Goal: Task Accomplishment & Management: Manage account settings

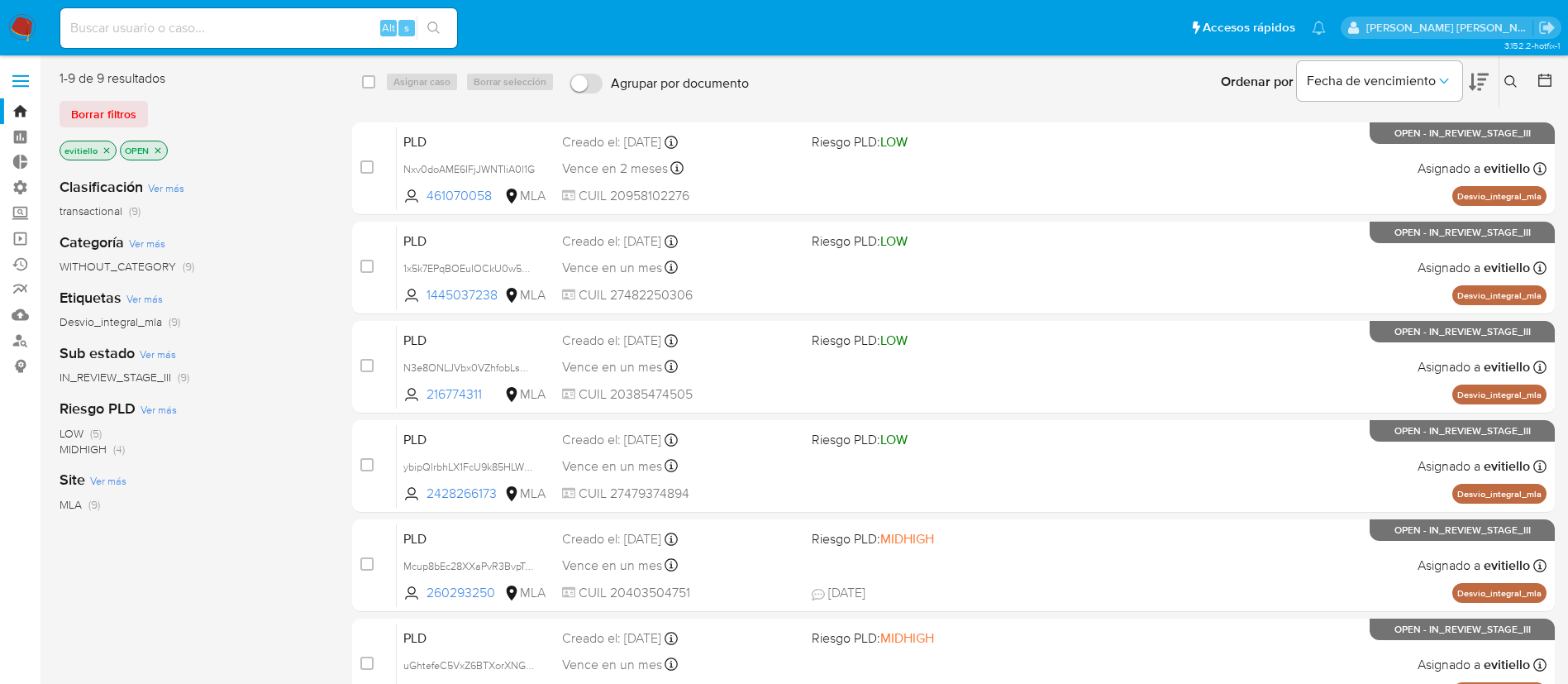
click at [332, 18] on input at bounding box center [258, 28] width 396 height 22
paste input "Fe29pqqElZuPHdTSVcd085jt"
type input "Fe29pqqElZuPHdTSVcd085jt"
click at [434, 28] on icon "search-icon" at bounding box center [433, 28] width 13 height 13
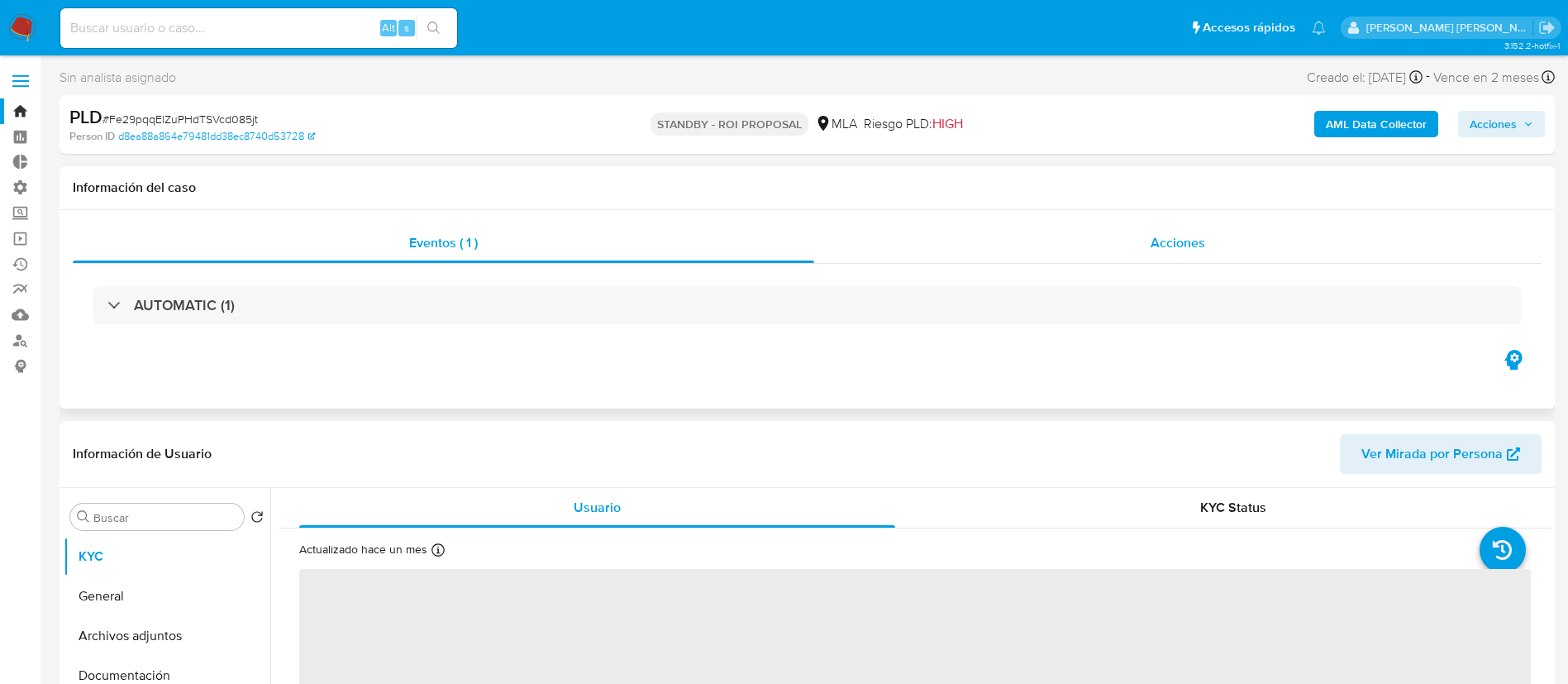
click at [1120, 243] on div "Acciones" at bounding box center [1177, 243] width 727 height 40
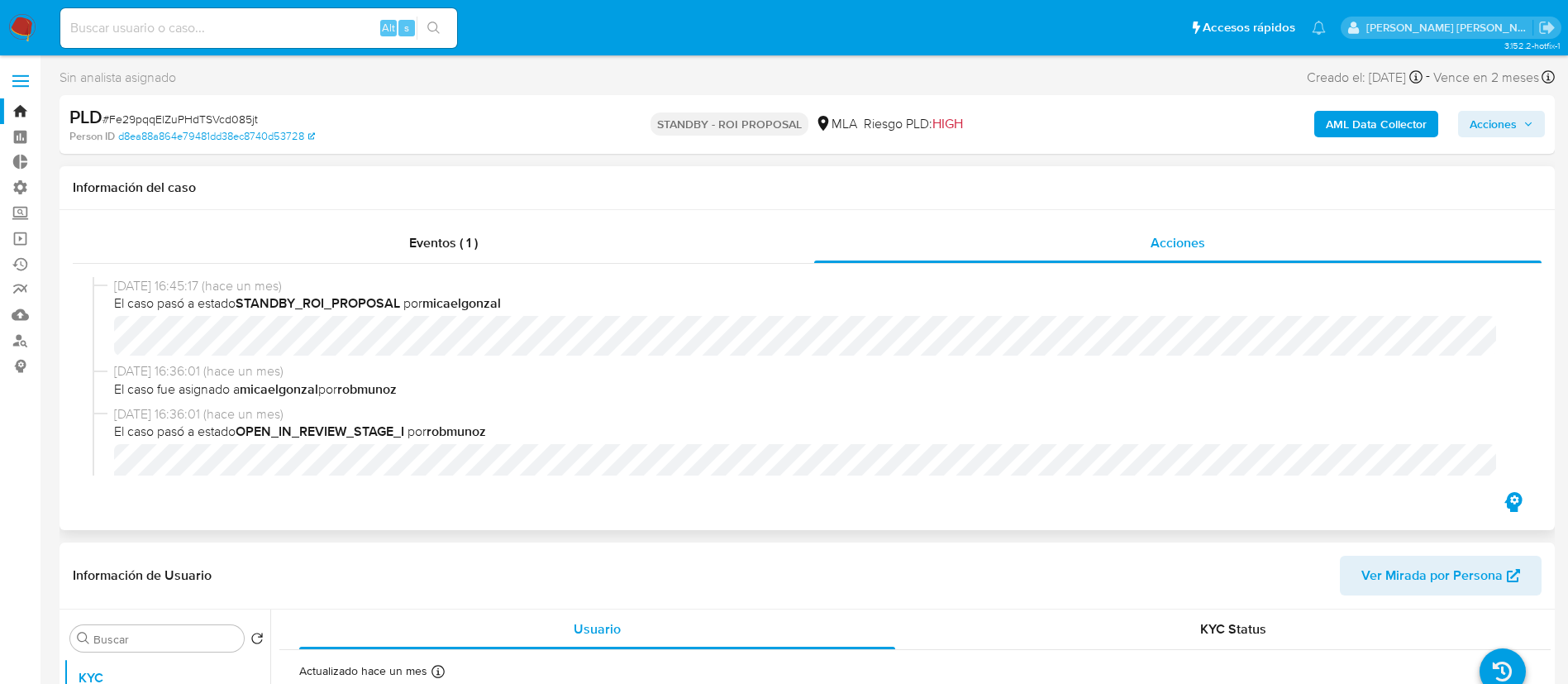
scroll to position [124, 0]
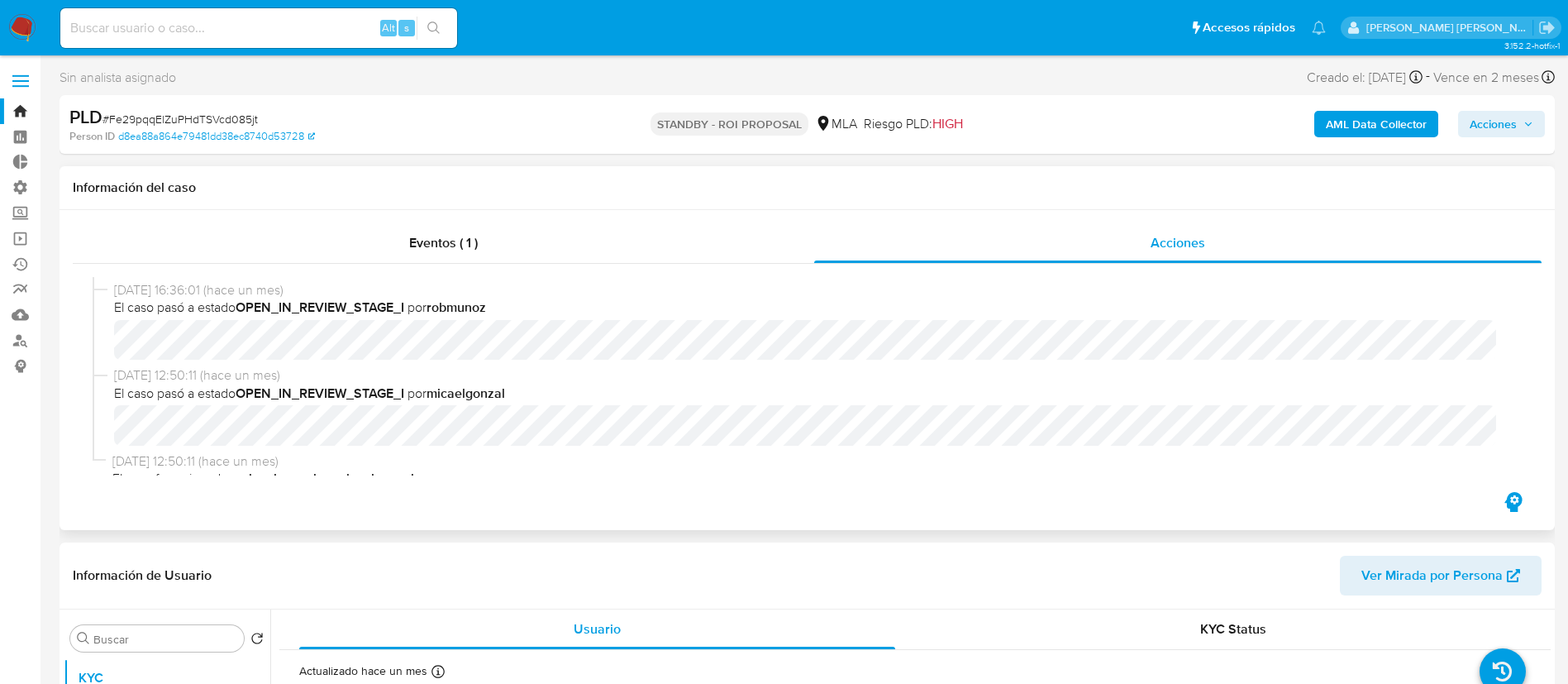
select select "10"
click at [562, 232] on div "Eventos ( 1 )" at bounding box center [443, 243] width 741 height 40
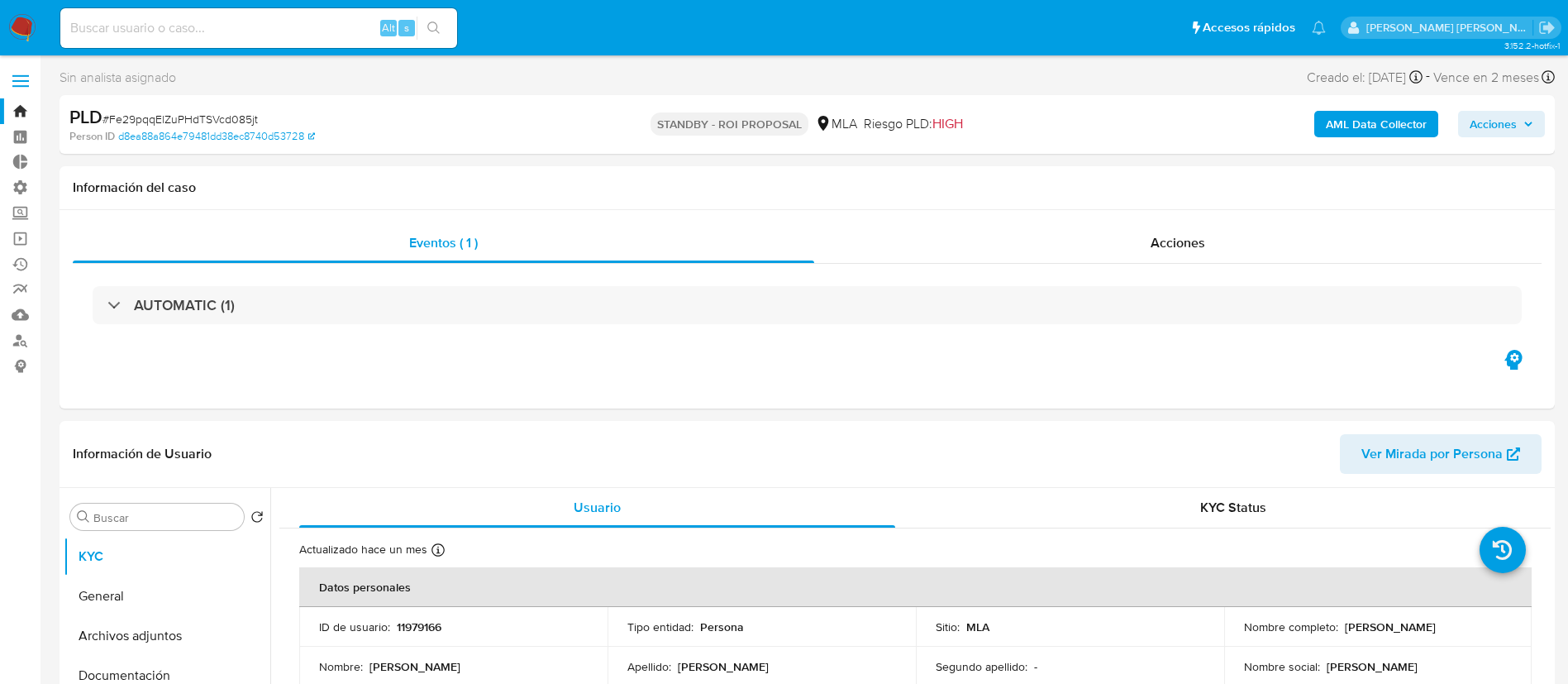
click at [287, 41] on div "Alt s" at bounding box center [258, 28] width 396 height 40
click at [318, 36] on input at bounding box center [258, 28] width 396 height 22
paste input "lFk1cDdKT5AyYkfkXfBD1P5I"
type input "lFk1cDdKT5AyYkfkXfBD1P5I"
click at [430, 34] on icon "search-icon" at bounding box center [433, 28] width 13 height 13
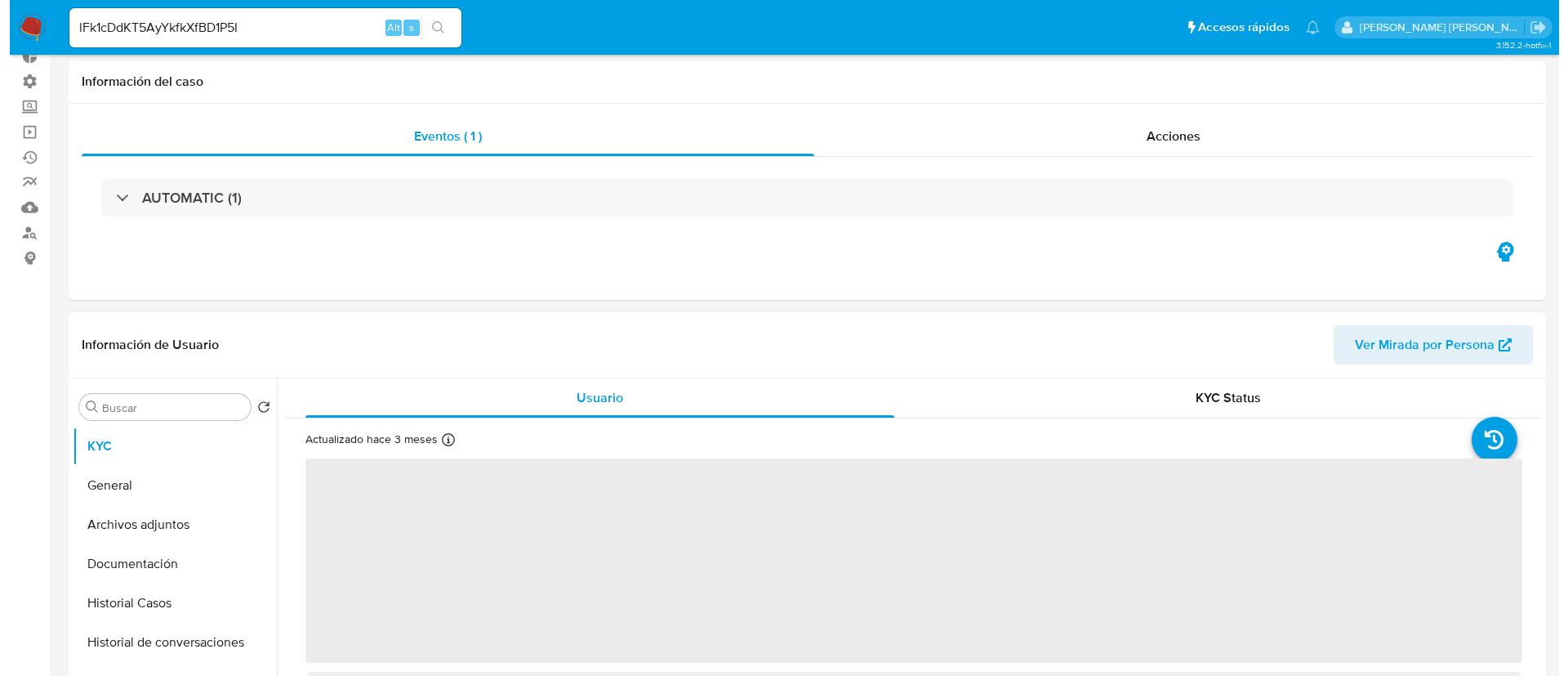
scroll to position [245, 0]
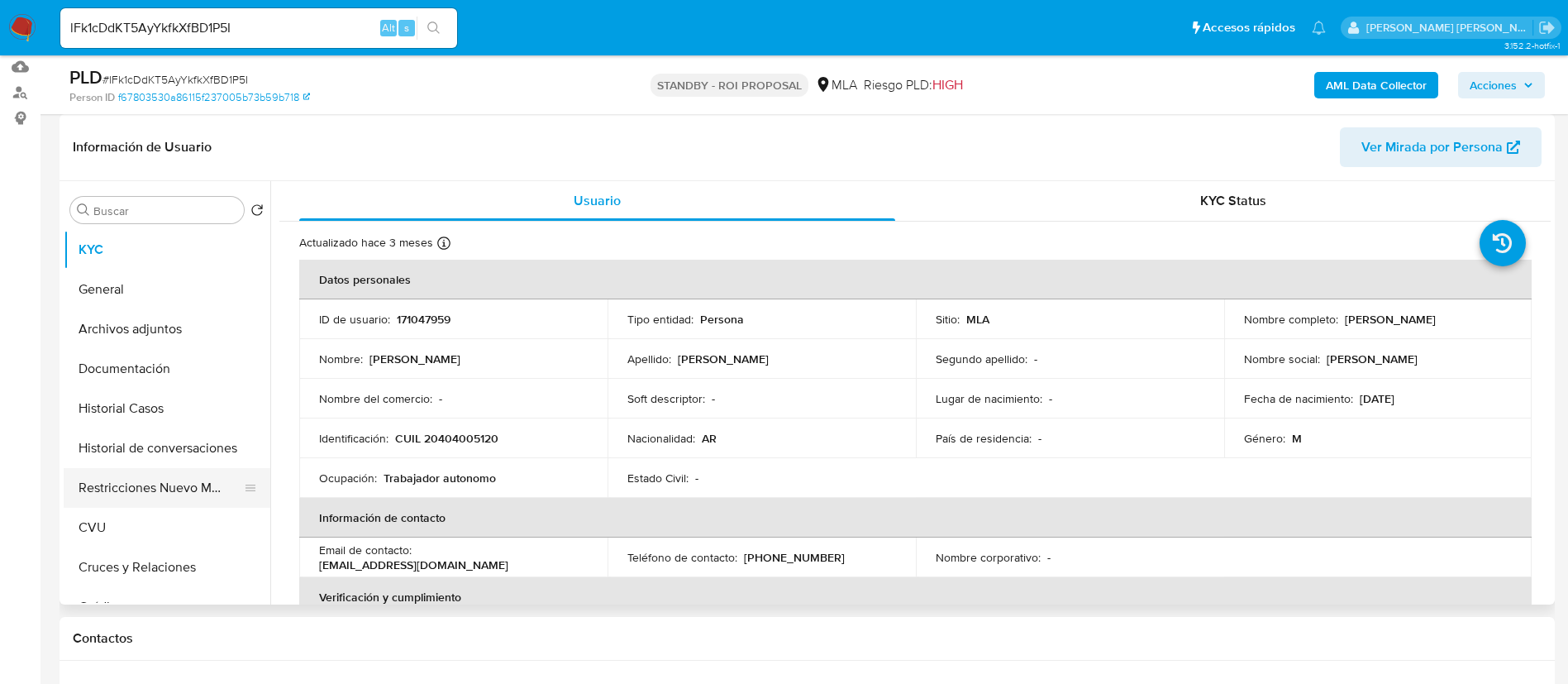
select select "10"
click at [147, 474] on button "Restricciones Nuevo Mundo" at bounding box center [161, 488] width 194 height 40
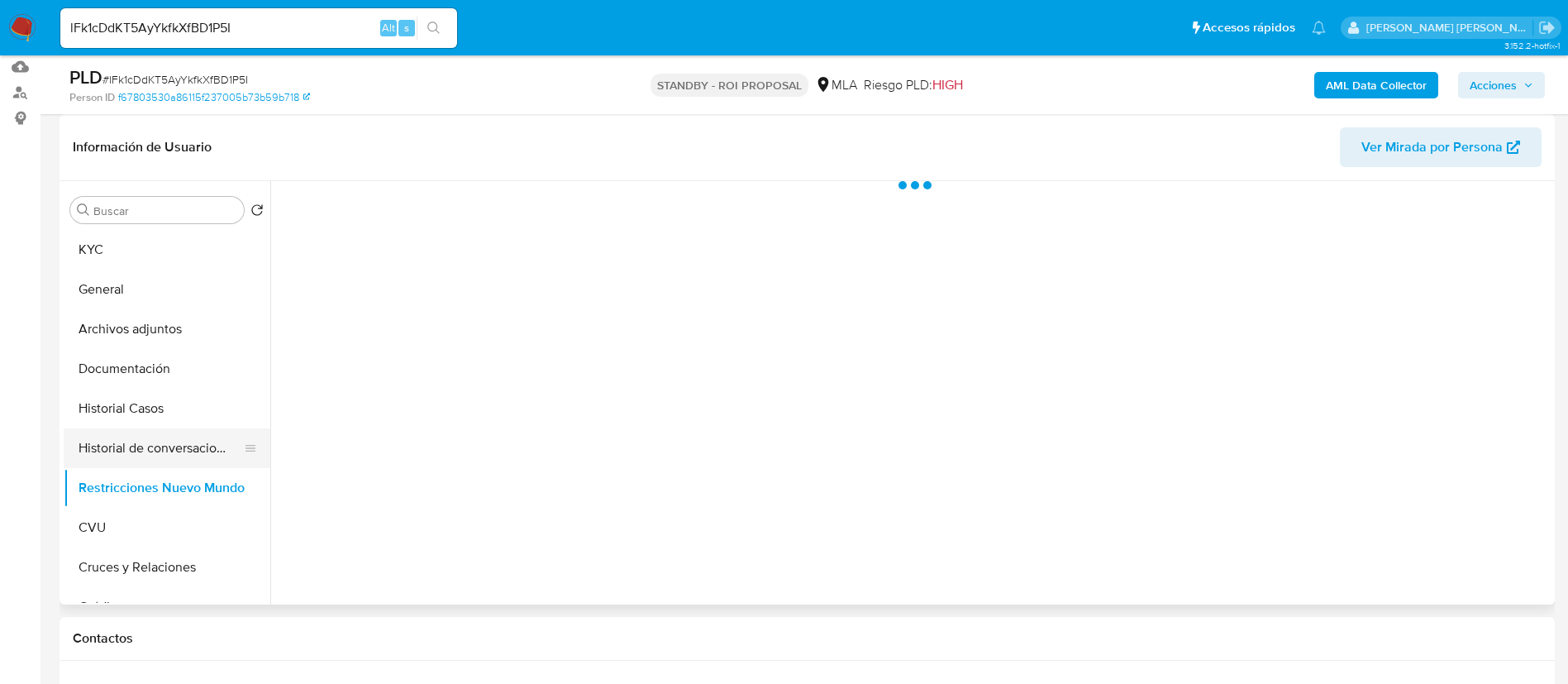
click at [146, 436] on button "Historial de conversaciones" at bounding box center [161, 448] width 194 height 40
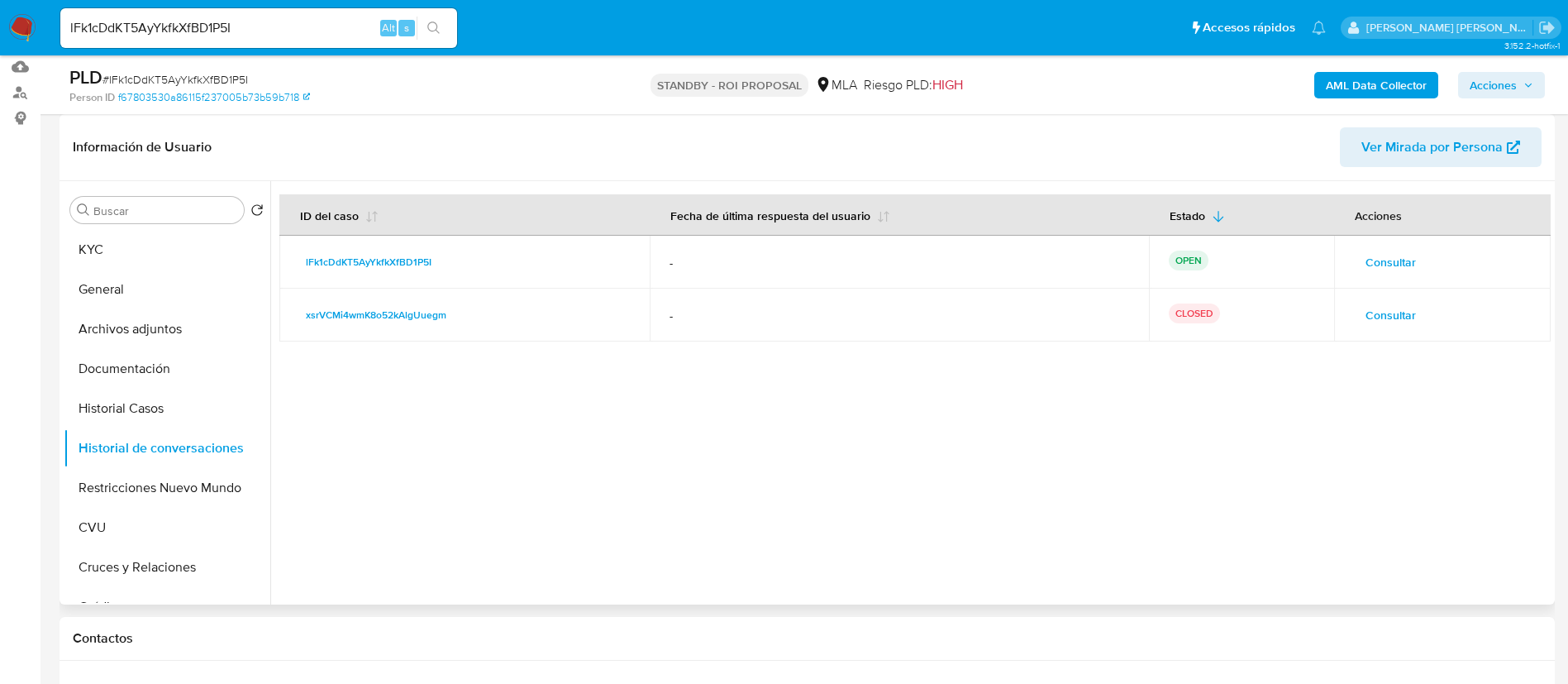
click at [1400, 256] on span "Consultar" at bounding box center [1390, 262] width 50 height 23
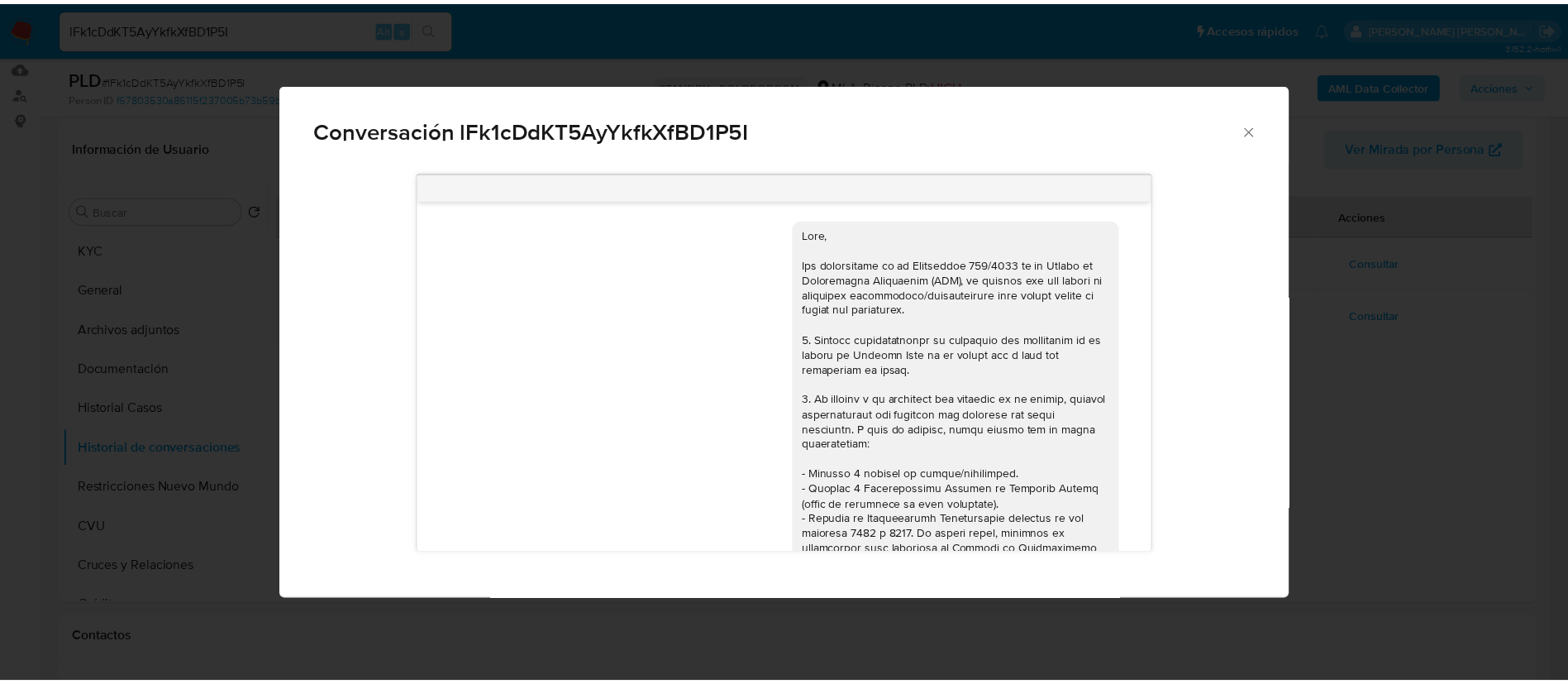
scroll to position [1015, 0]
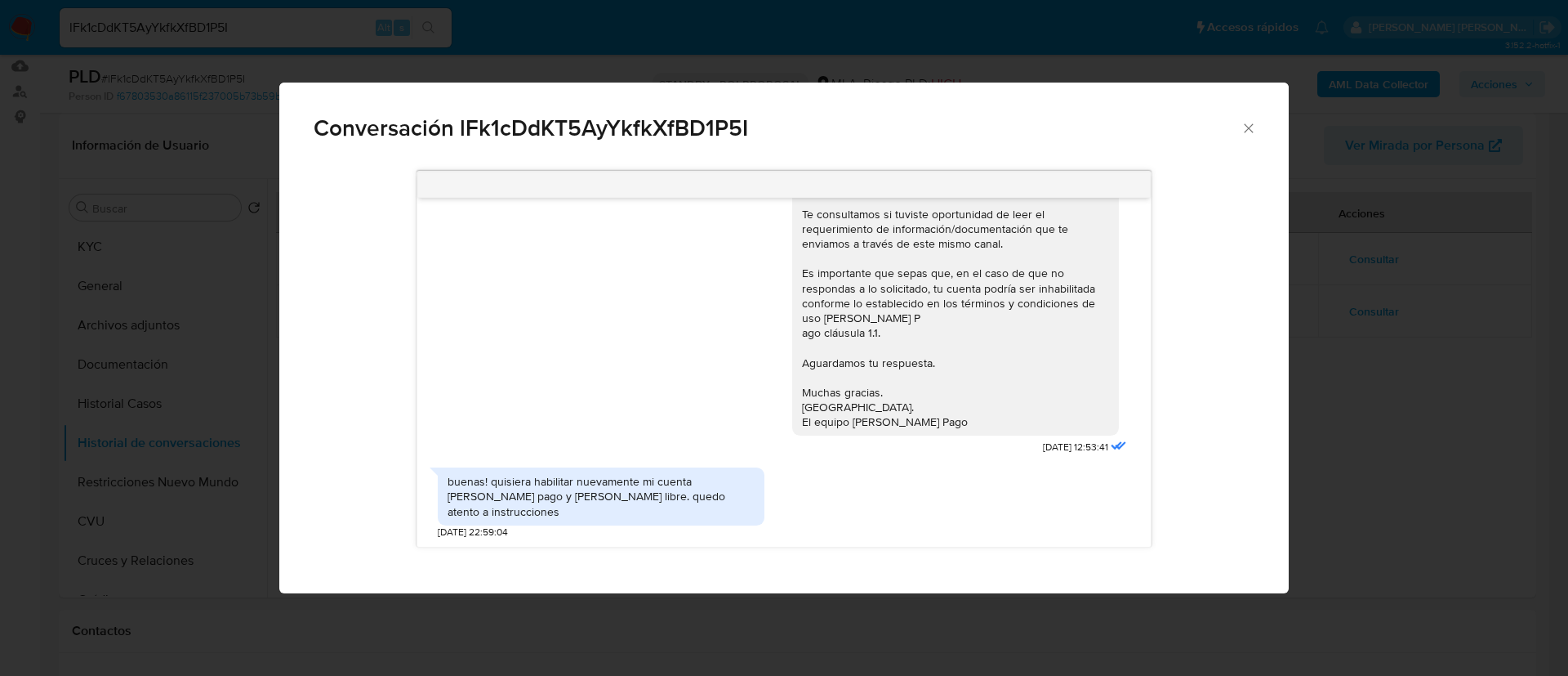
click at [1249, 120] on icon "Cerrar" at bounding box center [1248, 128] width 17 height 17
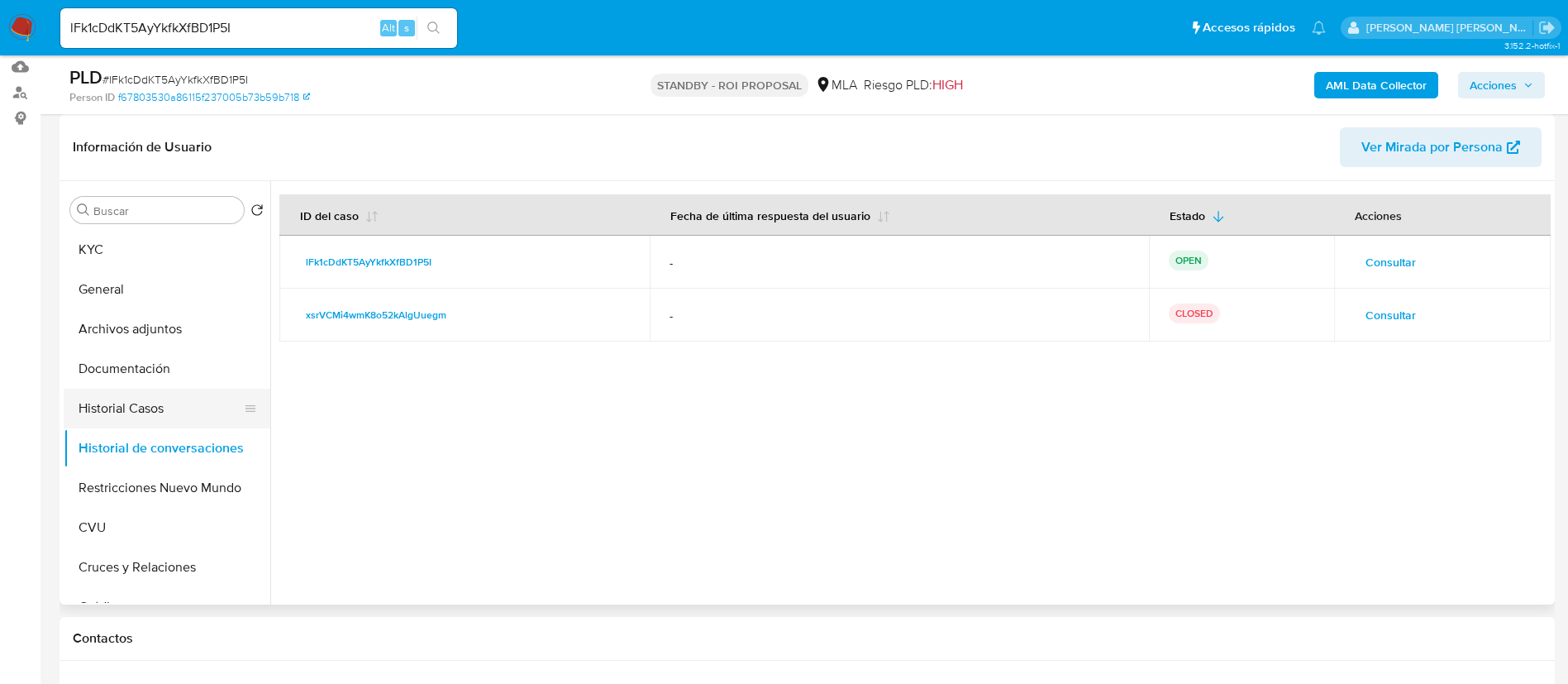
click at [204, 396] on button "Historial Casos" at bounding box center [161, 408] width 194 height 40
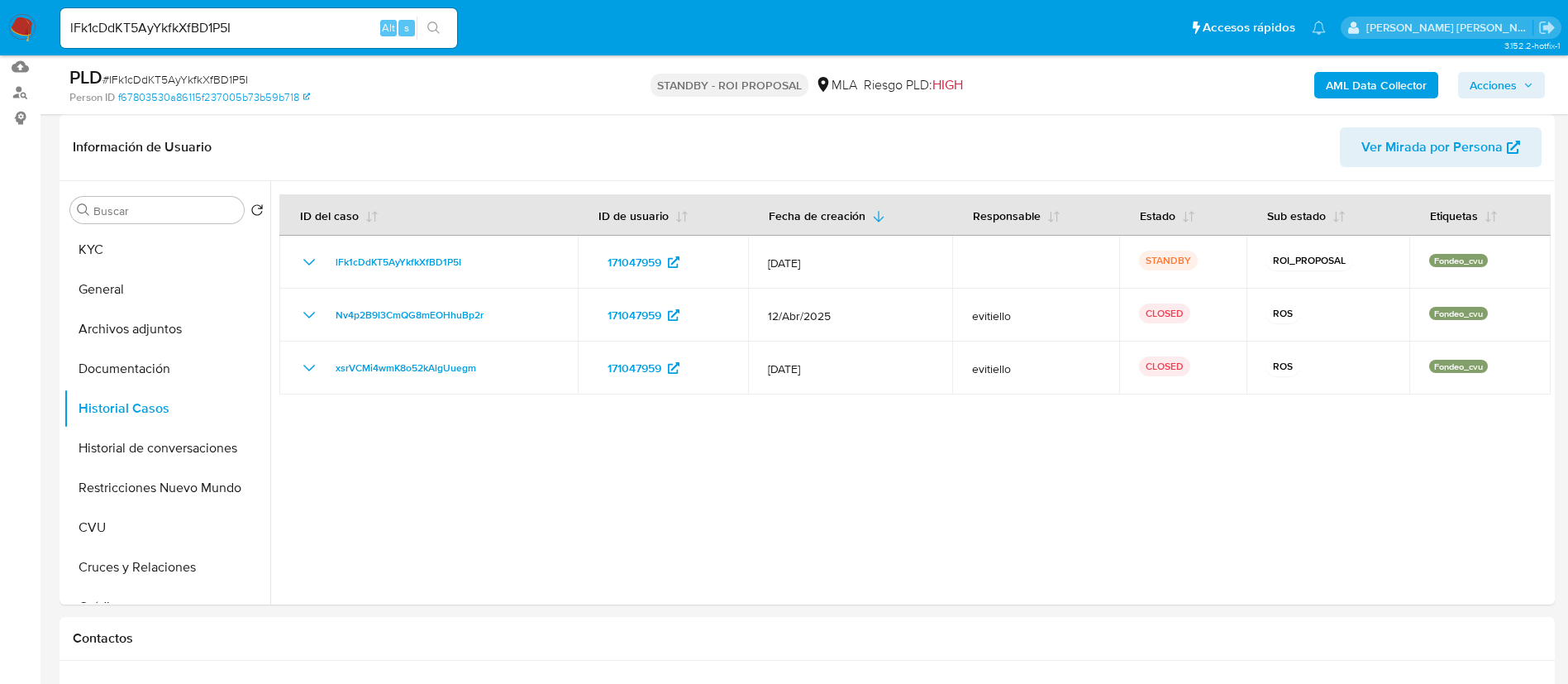
click at [19, 36] on img at bounding box center [22, 28] width 28 height 28
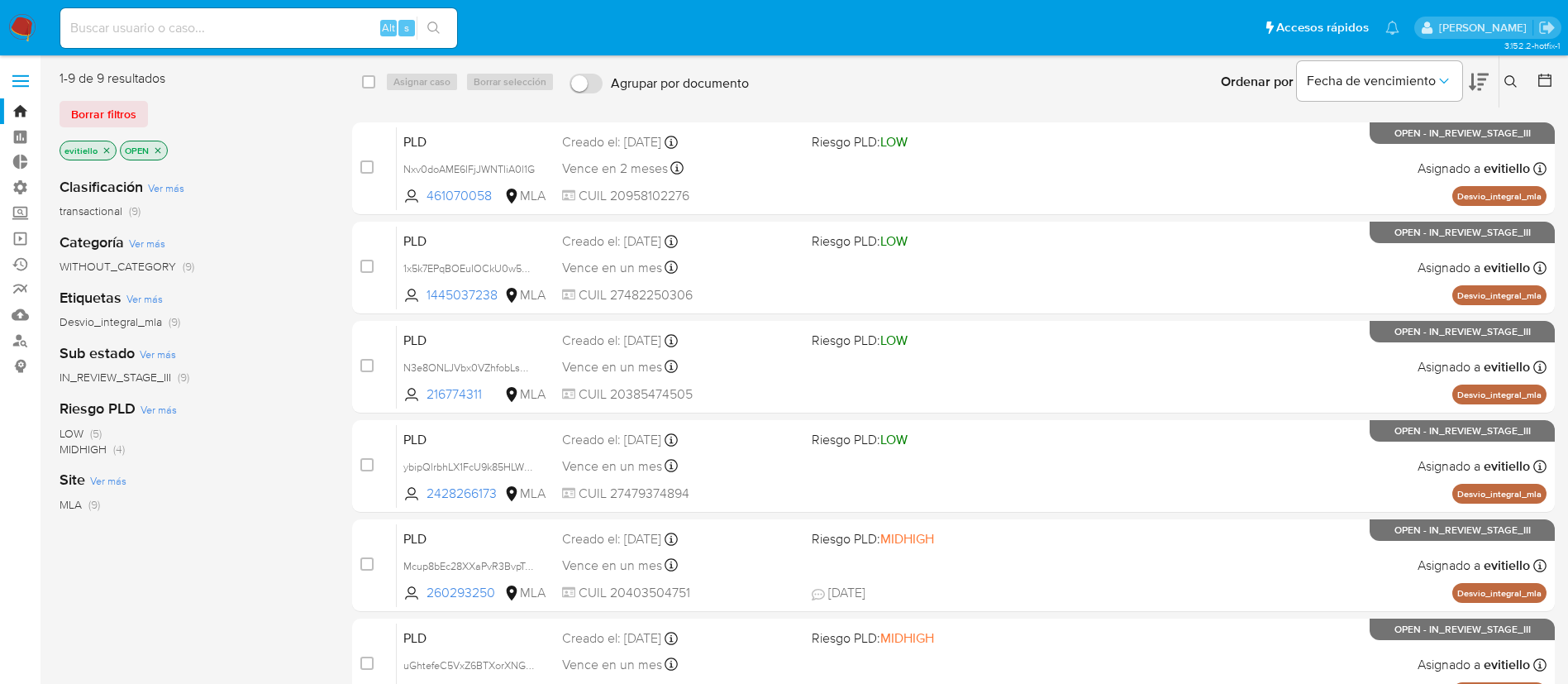
drag, startPoint x: 135, startPoint y: 109, endPoint x: 178, endPoint y: 112, distance: 43.1
click at [134, 109] on span "Borrar filtros" at bounding box center [103, 114] width 65 height 23
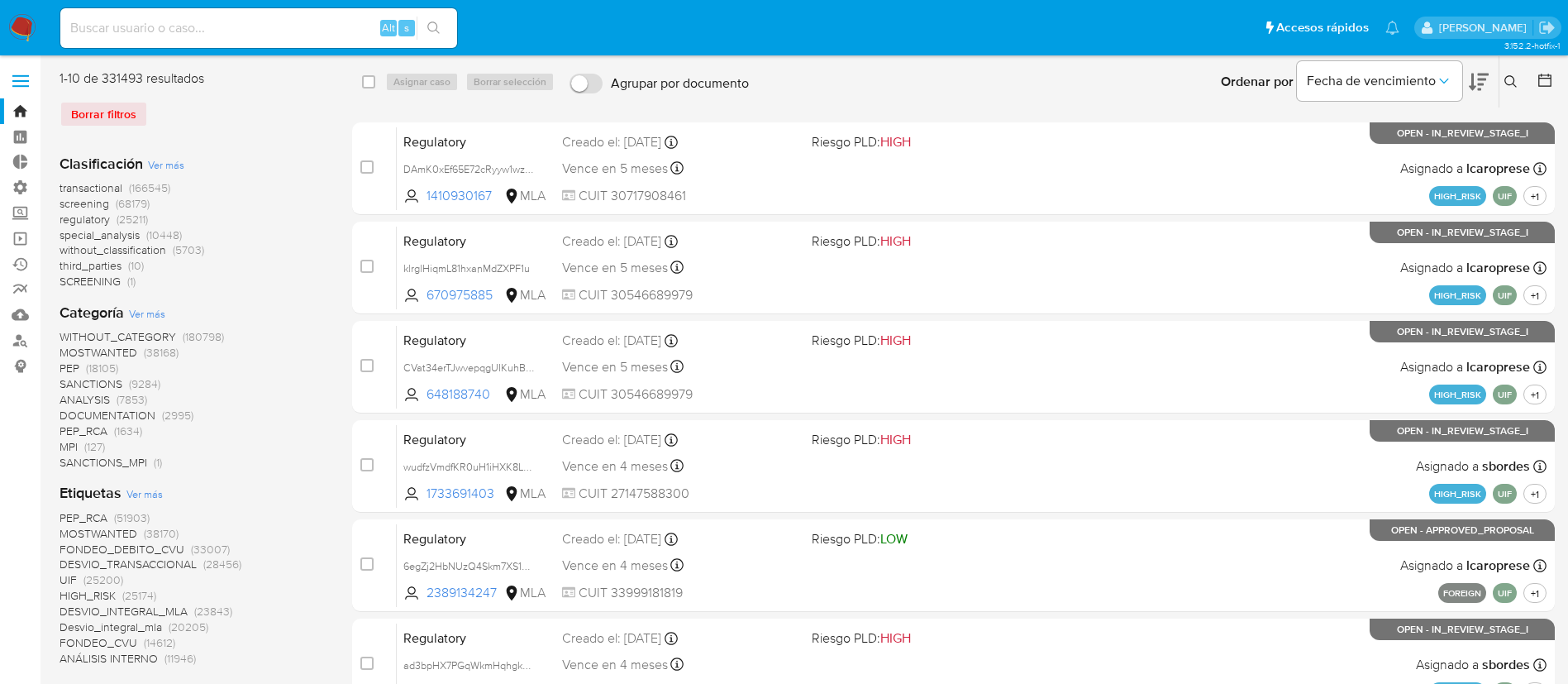
click at [1508, 78] on icon at bounding box center [1511, 81] width 13 height 13
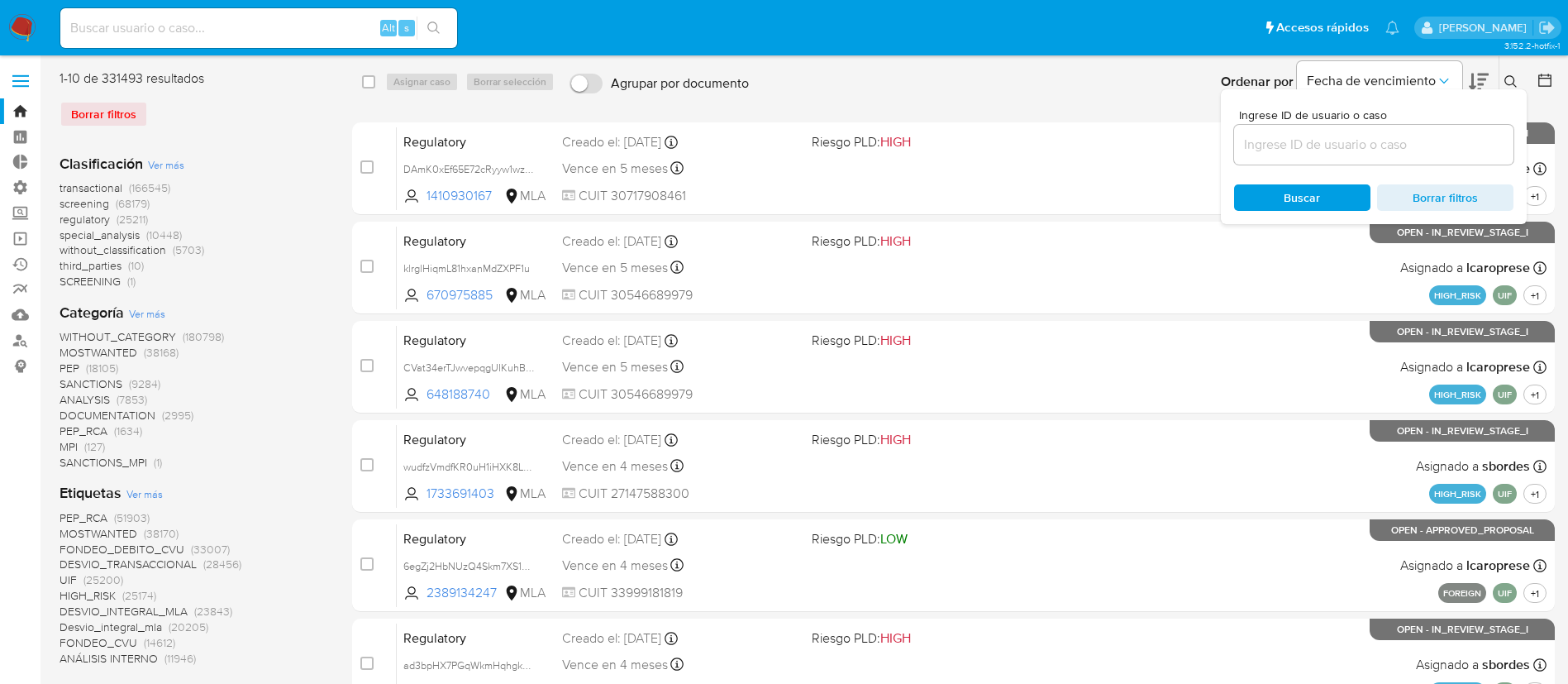
click at [1341, 153] on input at bounding box center [1374, 145] width 280 height 22
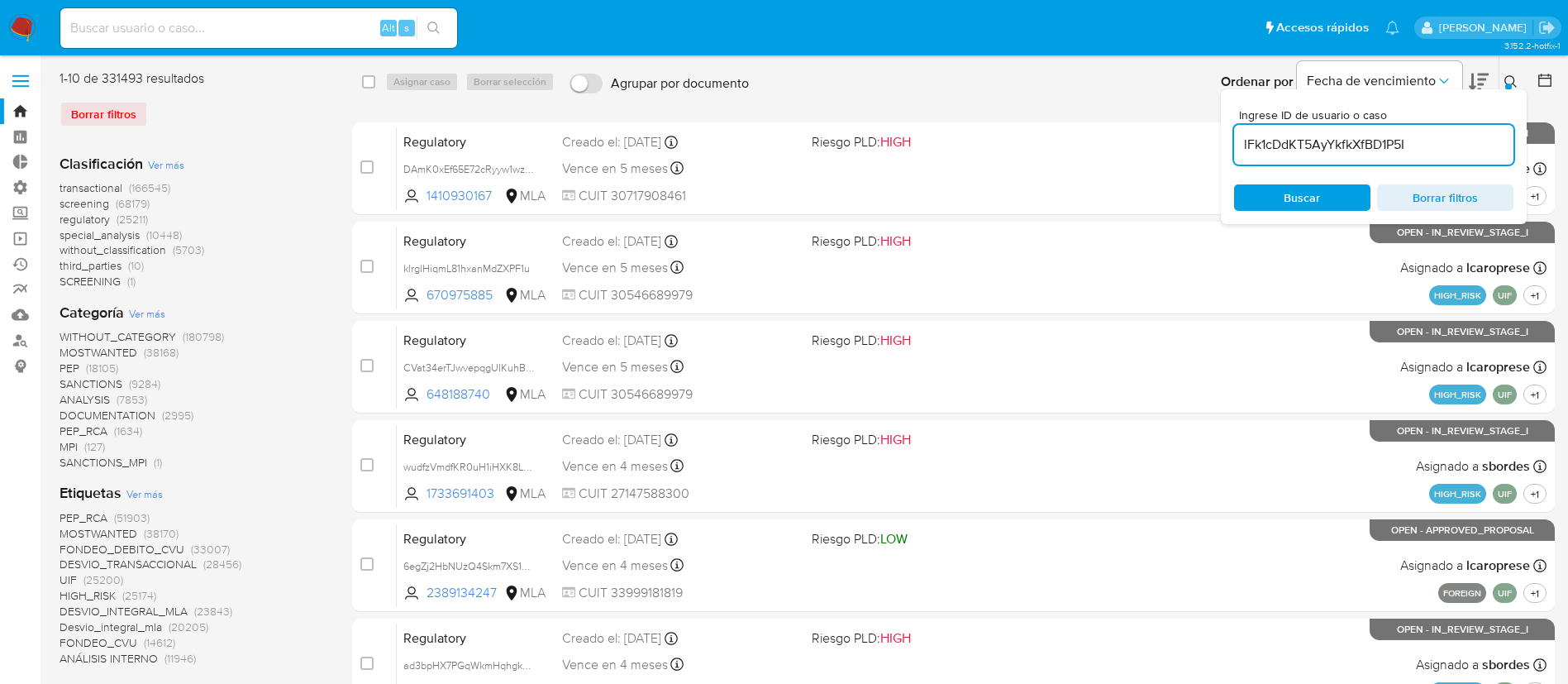
type input "lFk1cDdKT5AyYkfkXfBD1P5I"
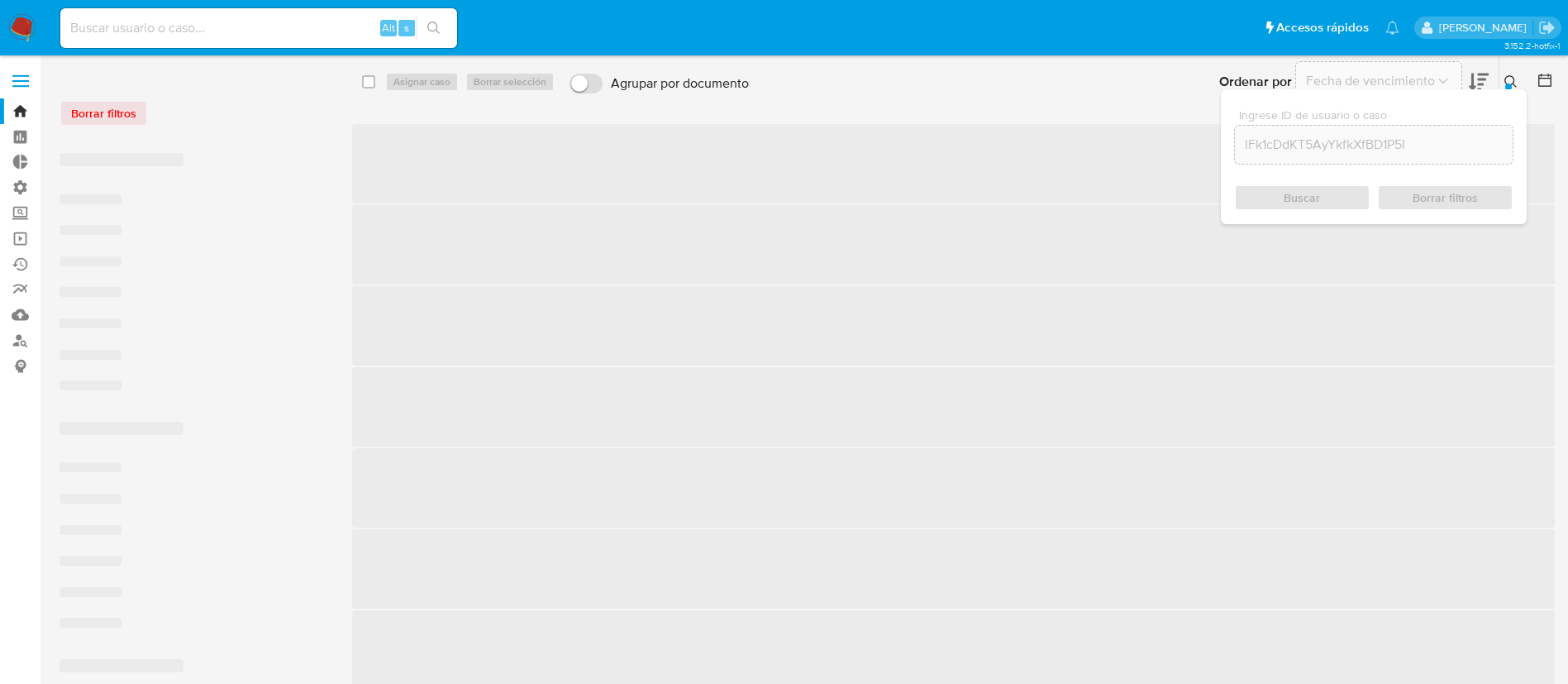
click at [1510, 79] on icon at bounding box center [1511, 81] width 13 height 13
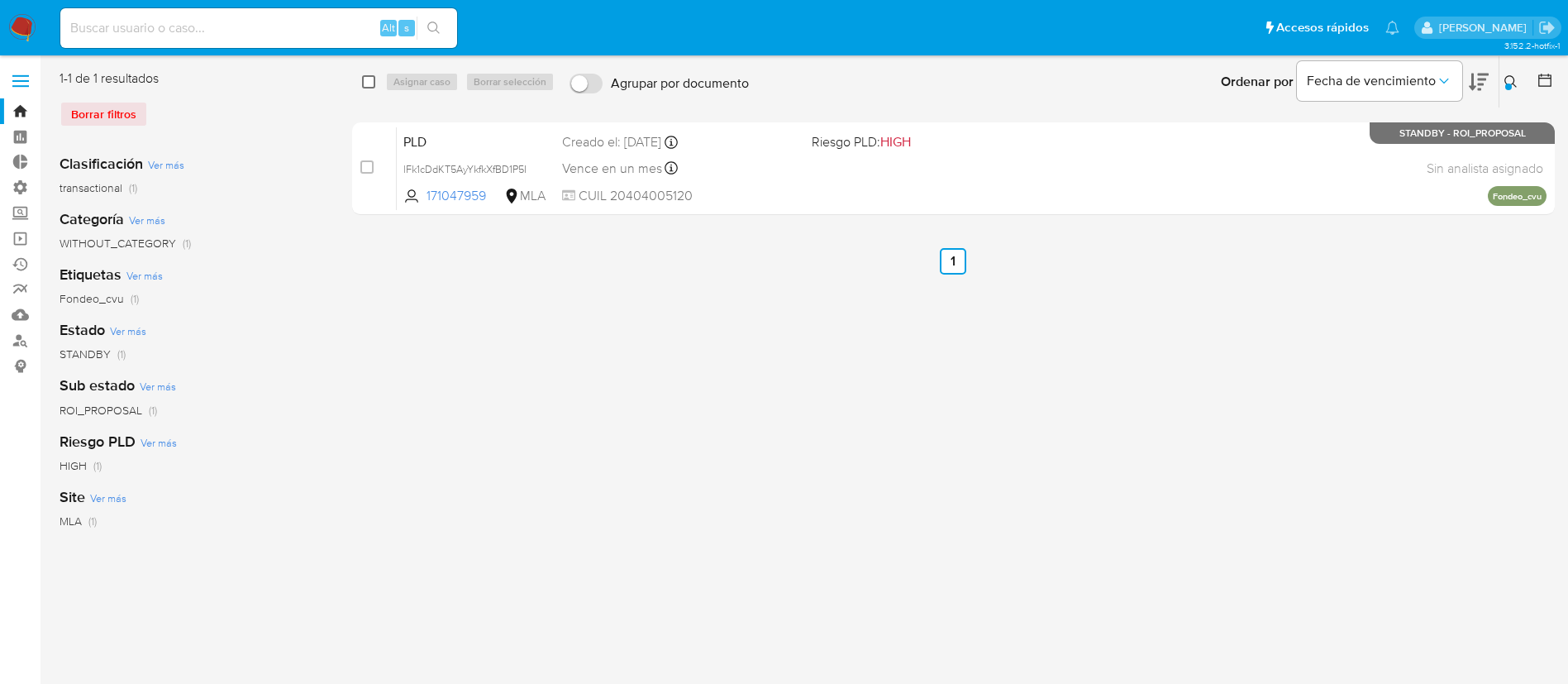
click at [368, 81] on input "checkbox" at bounding box center [369, 81] width 13 height 13
checkbox input "true"
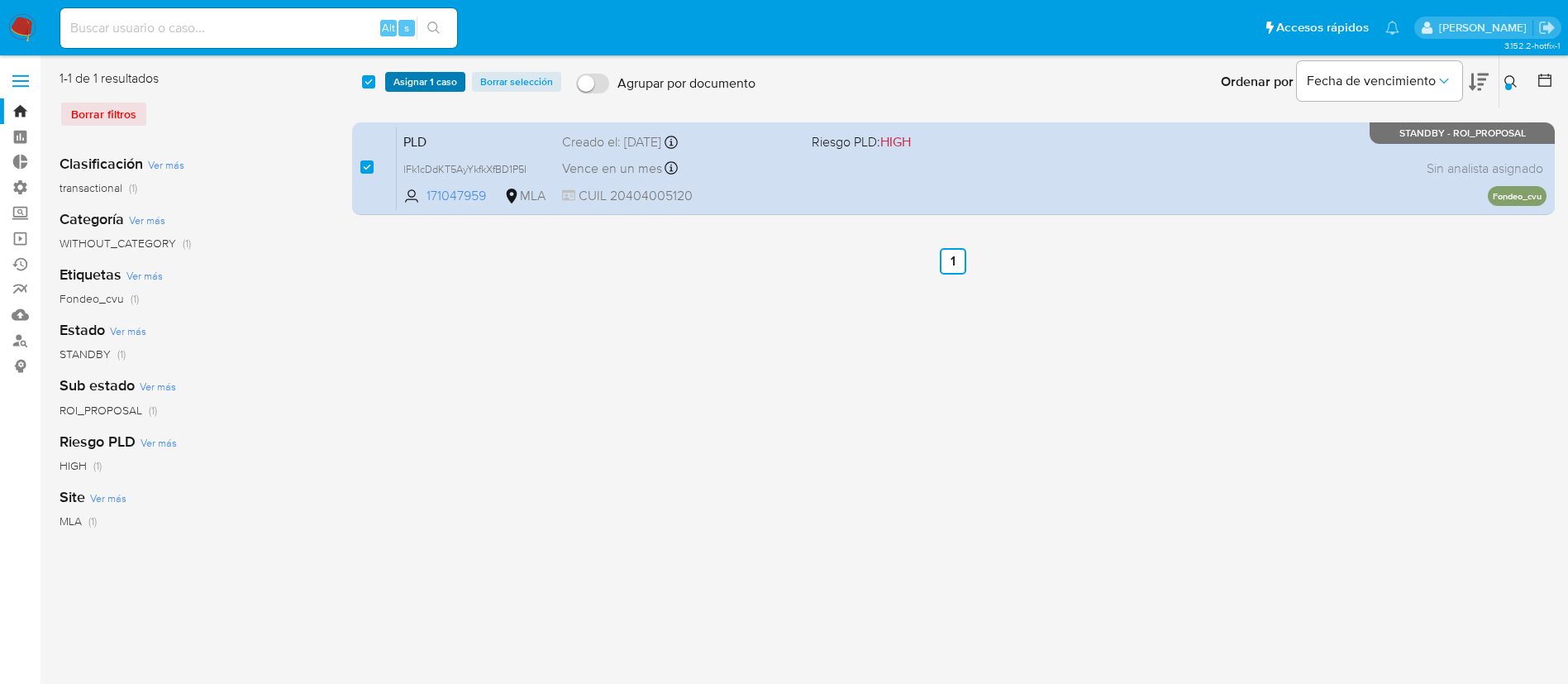
click at [395, 74] on span "Asignar 1 caso" at bounding box center [425, 82] width 64 height 17
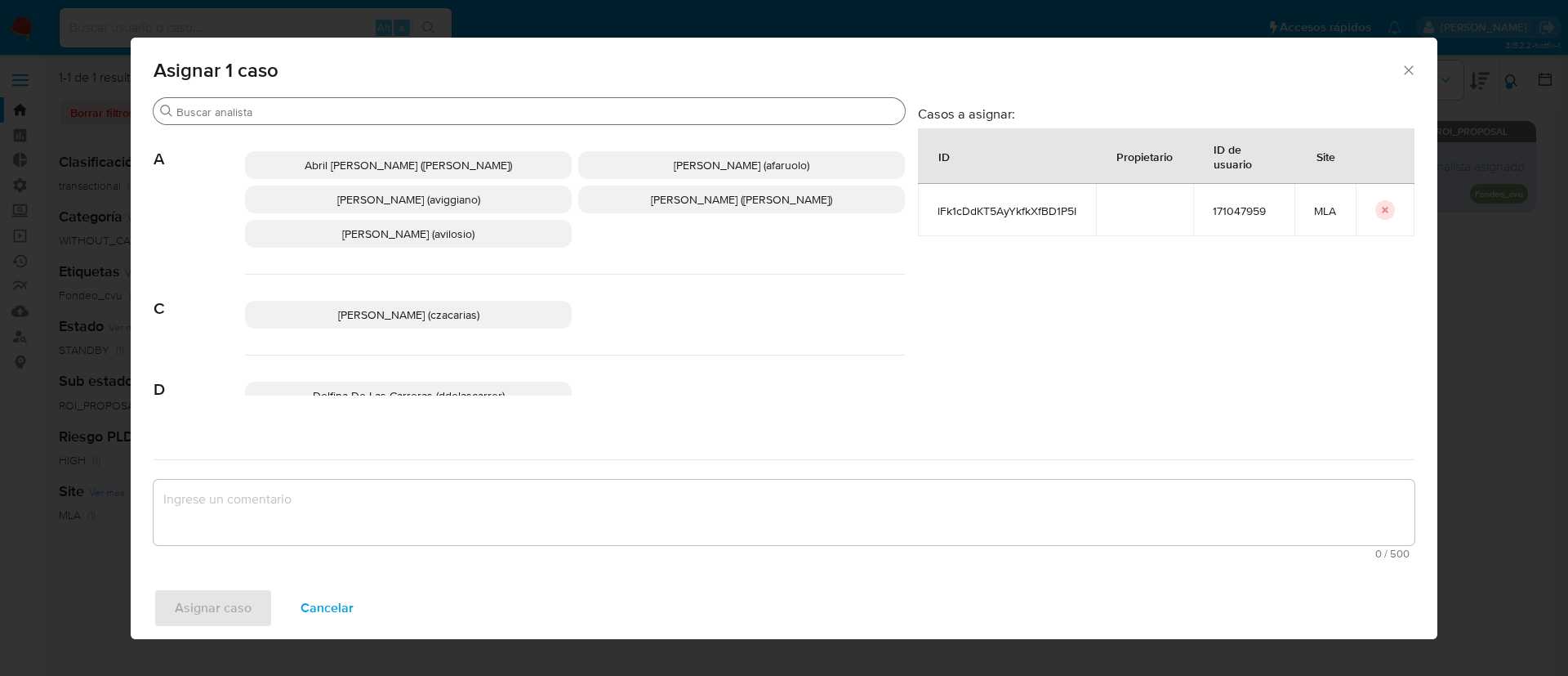
click at [249, 113] on input "Buscar" at bounding box center [538, 112] width 722 height 15
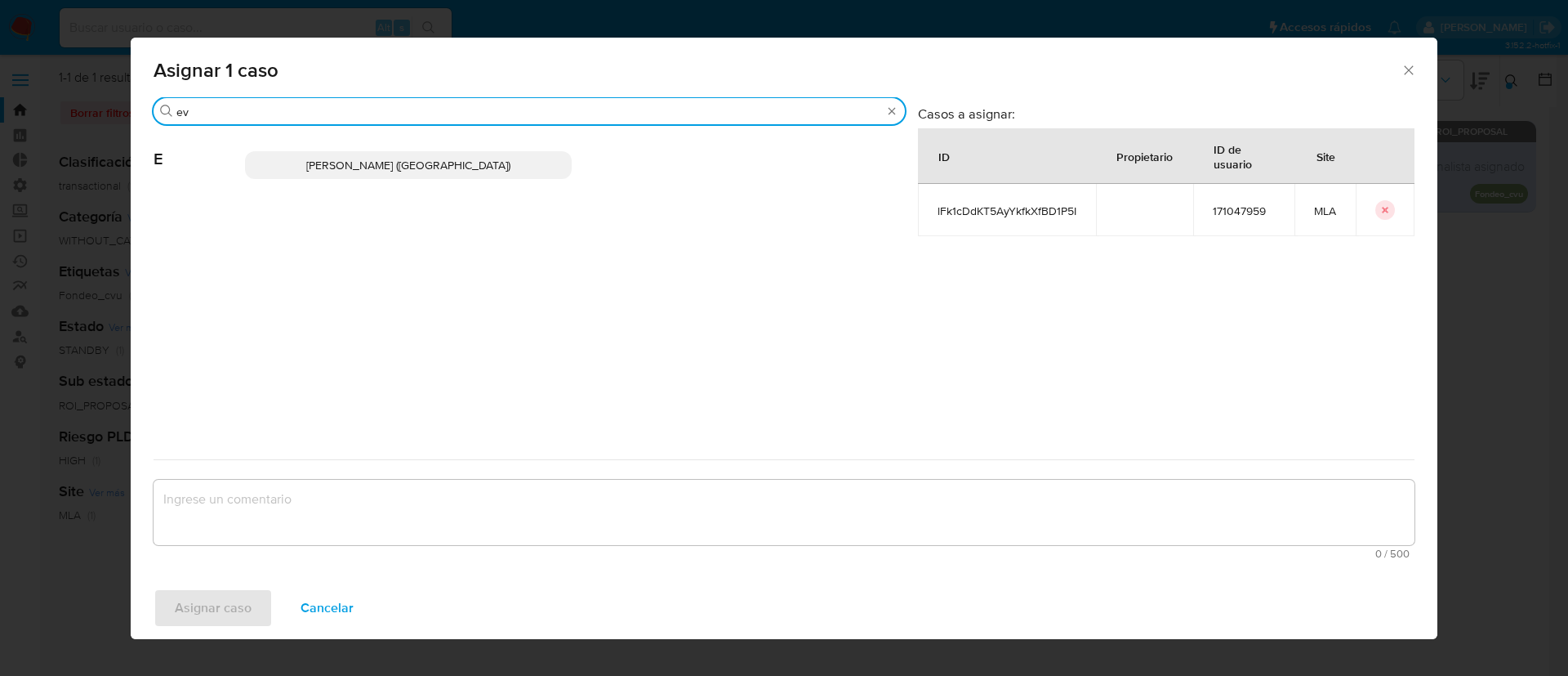
type input "ev"
click at [330, 166] on span "Emmanuel Hernan Vitiello (evitiello)" at bounding box center [408, 165] width 204 height 17
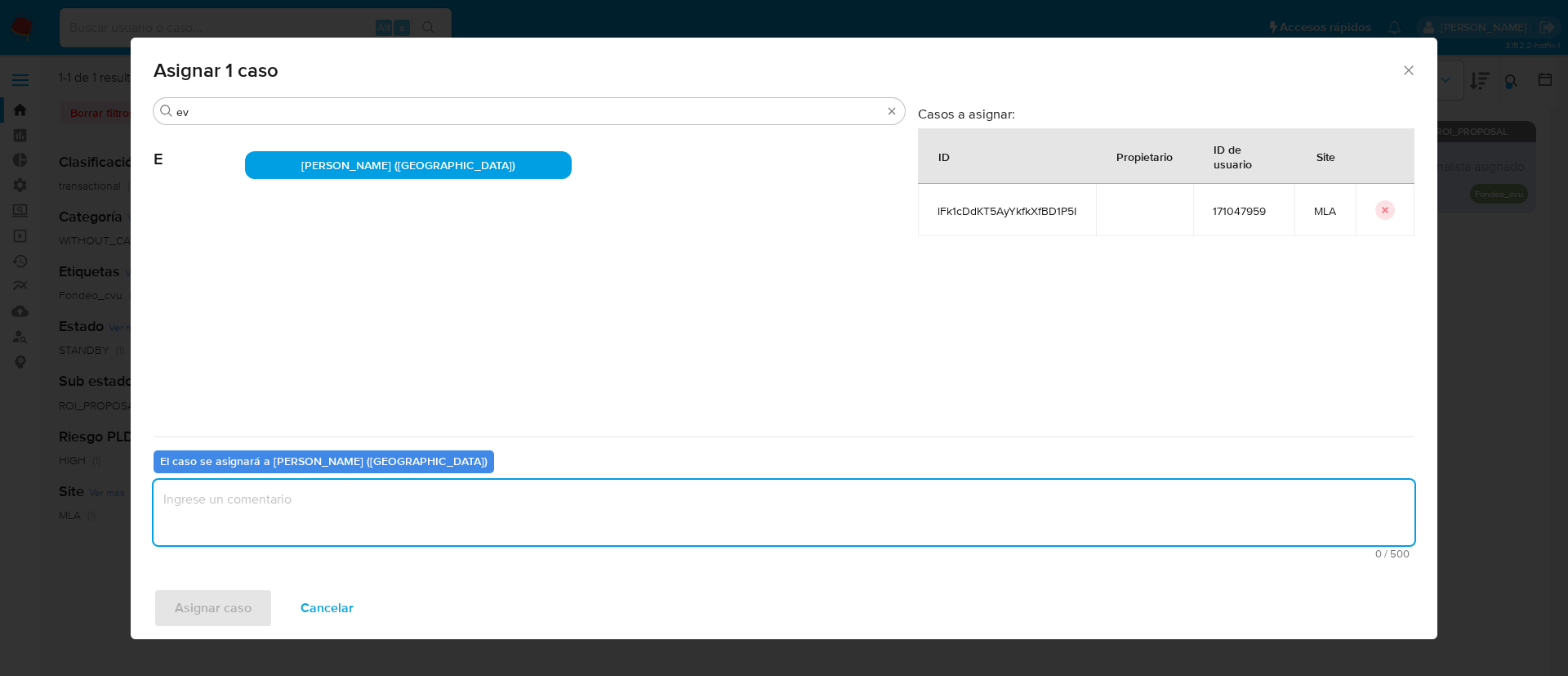
click at [263, 514] on textarea "assign-modal" at bounding box center [784, 512] width 1261 height 65
click at [226, 606] on span "Asignar caso" at bounding box center [213, 608] width 77 height 36
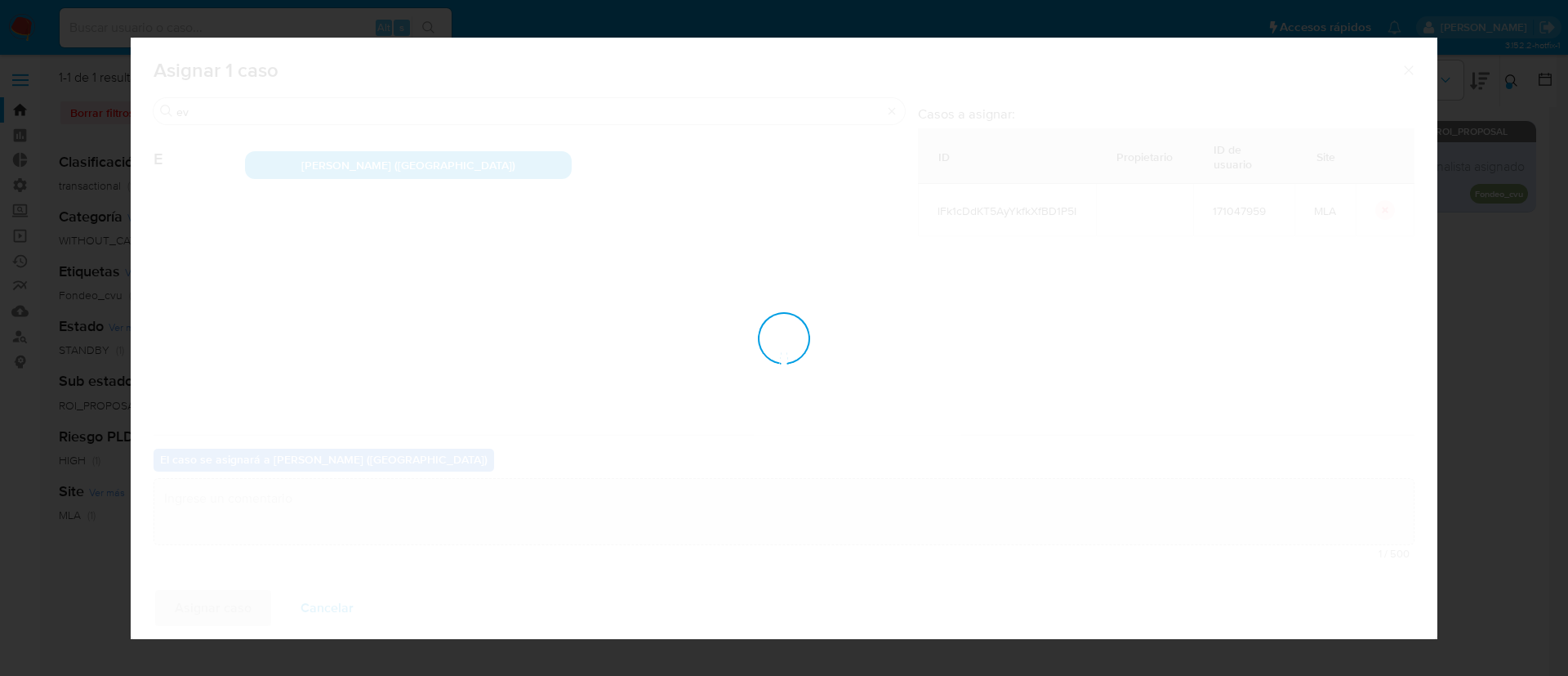
checkbox input "false"
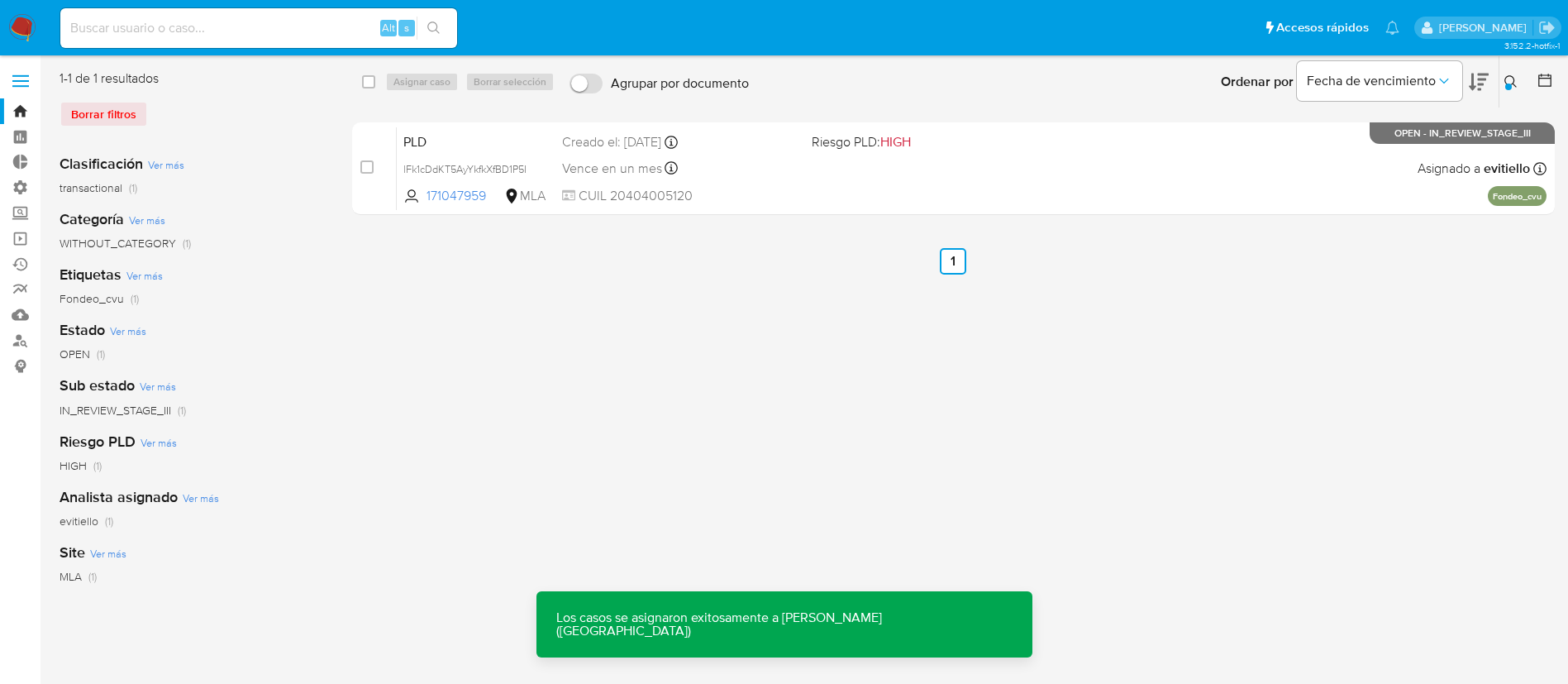
click at [869, 185] on div "PLD lFk1cDdKT5AyYkfkXfBD1P5I 171047959 MLA Riesgo PLD: HIGH Creado el: 12/06/20…" at bounding box center [971, 169] width 1150 height 84
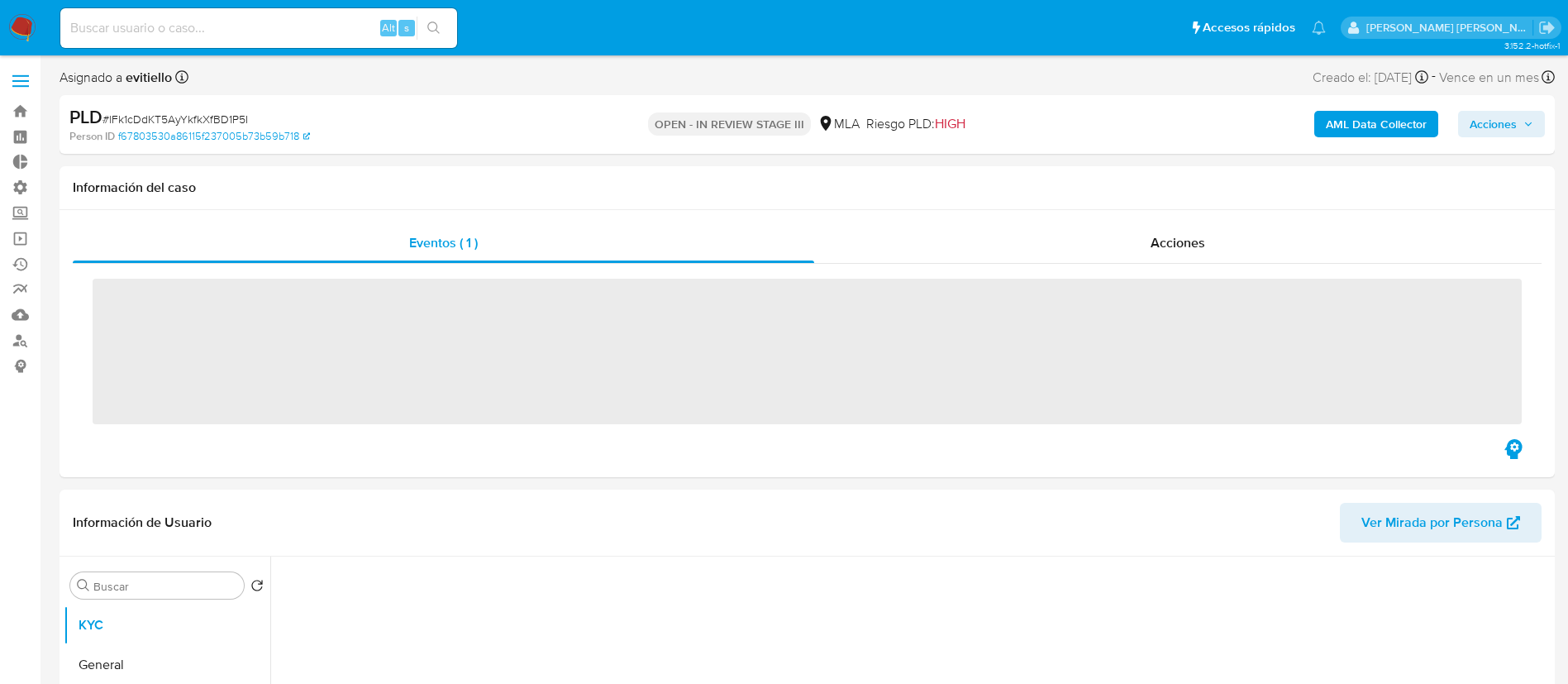
click at [1495, 129] on span "Acciones" at bounding box center [1493, 124] width 47 height 26
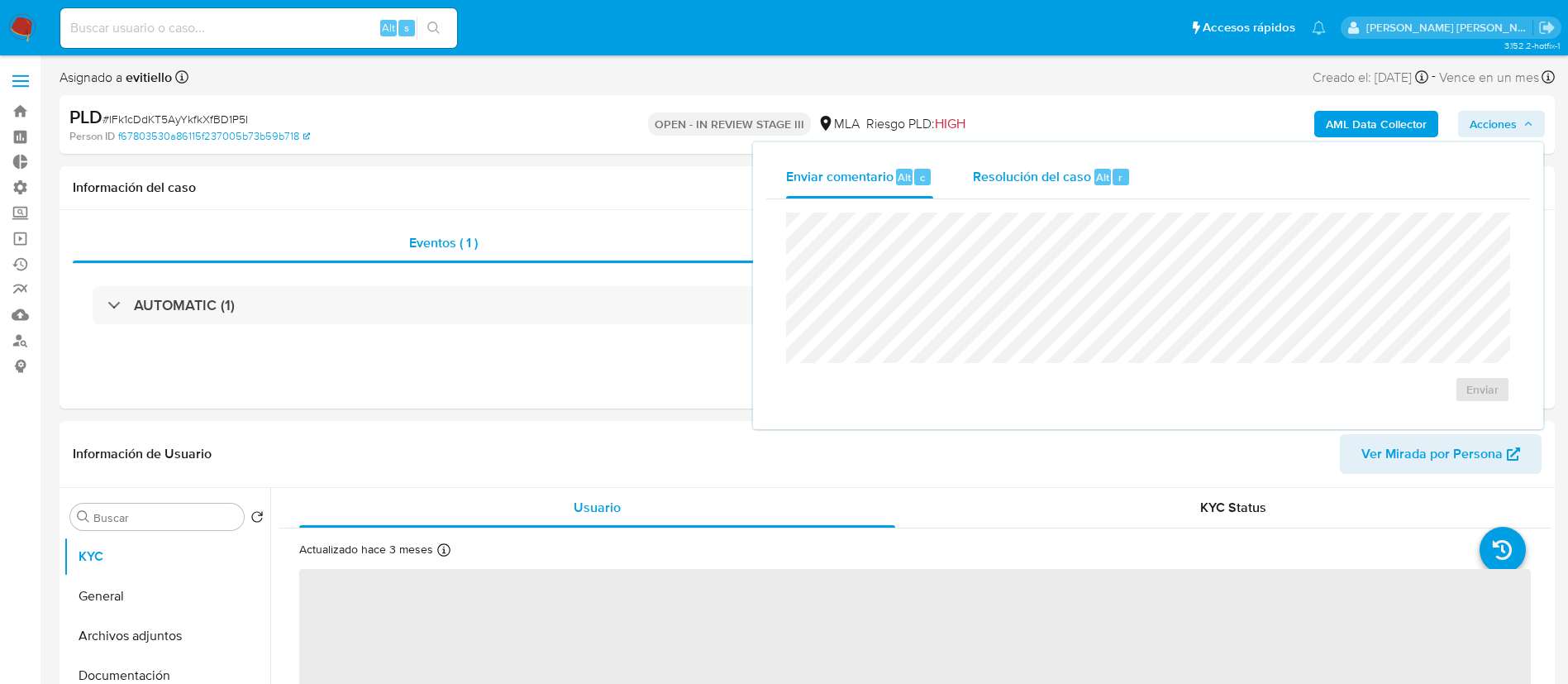
click at [1060, 180] on span "Resolución del caso" at bounding box center [1032, 176] width 118 height 19
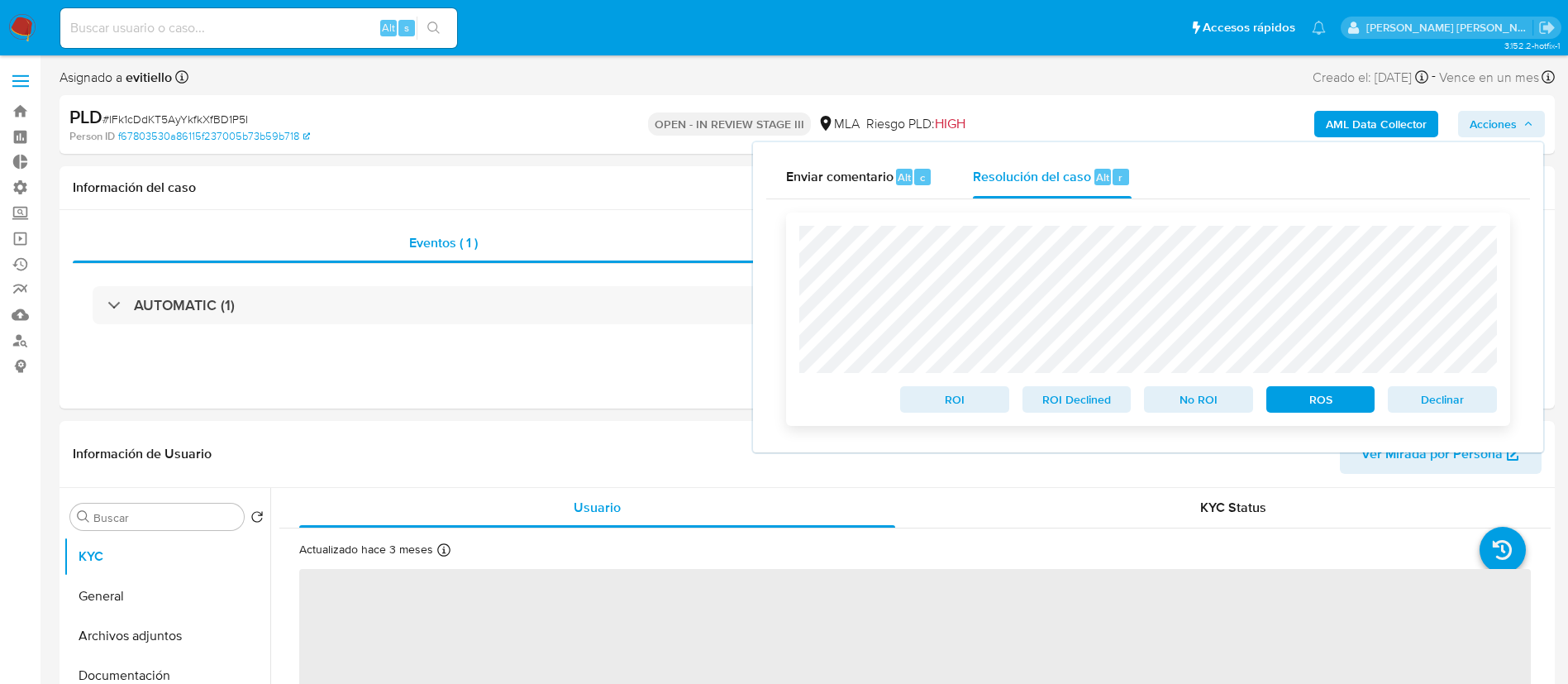
click at [1446, 400] on span "Declinar" at bounding box center [1442, 398] width 86 height 23
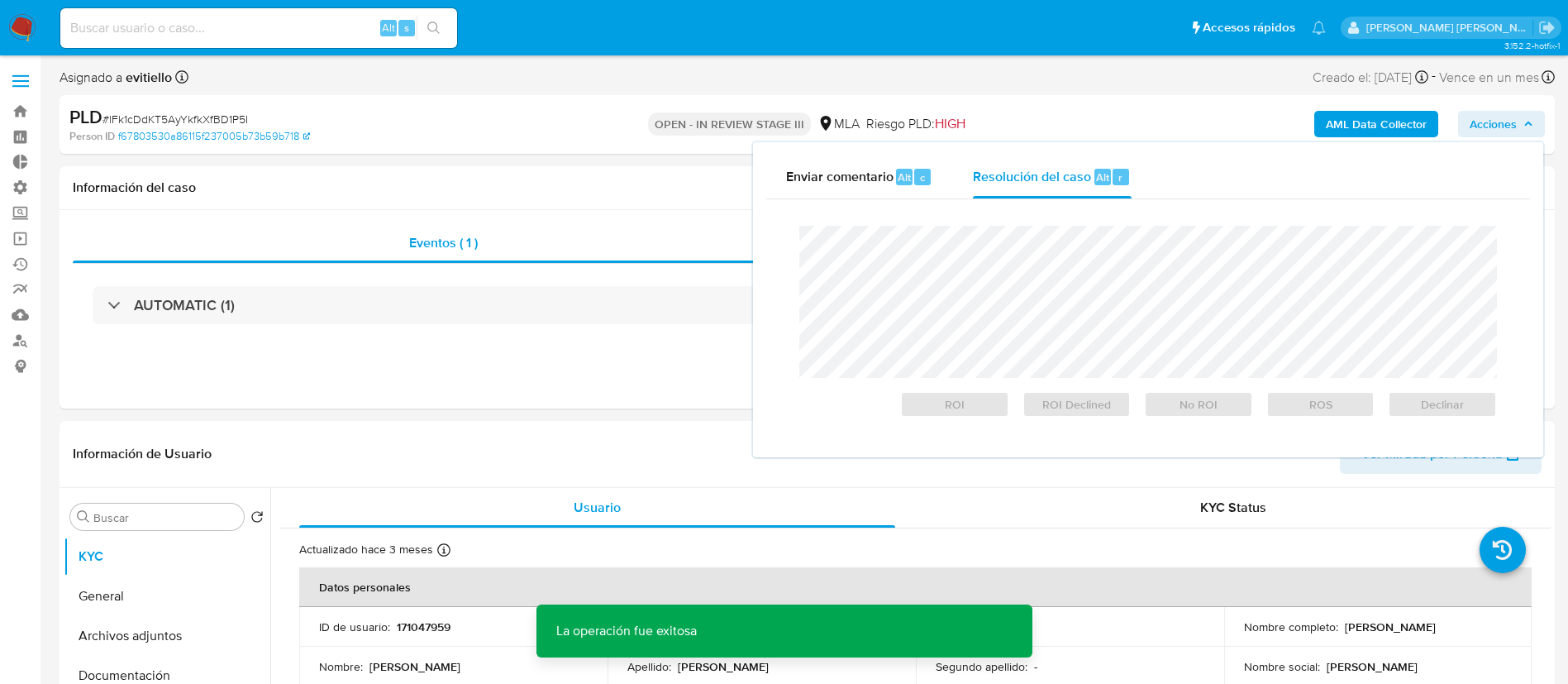
select select "10"
